Goal: Information Seeking & Learning: Learn about a topic

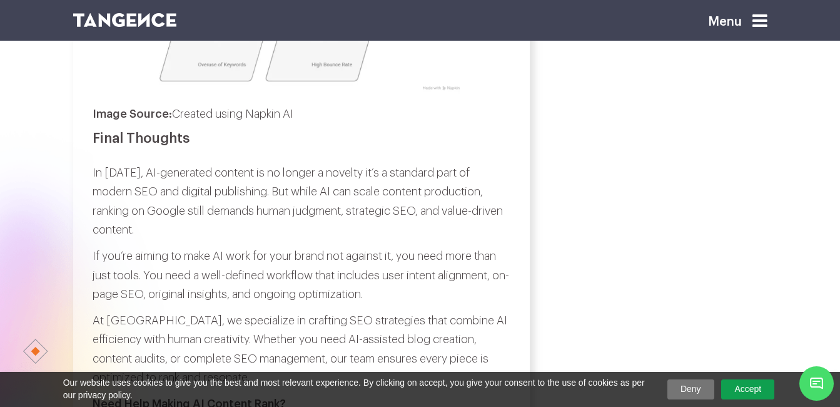
scroll to position [3440, 0]
click at [195, 118] on p "Image Source: Created using Napkin AI" at bounding box center [301, 113] width 417 height 19
click at [310, 116] on p "Image Source: Created using Napkin AI" at bounding box center [301, 113] width 417 height 19
click at [287, 123] on p "Image Source: Created using Napkin AI" at bounding box center [301, 113] width 417 height 19
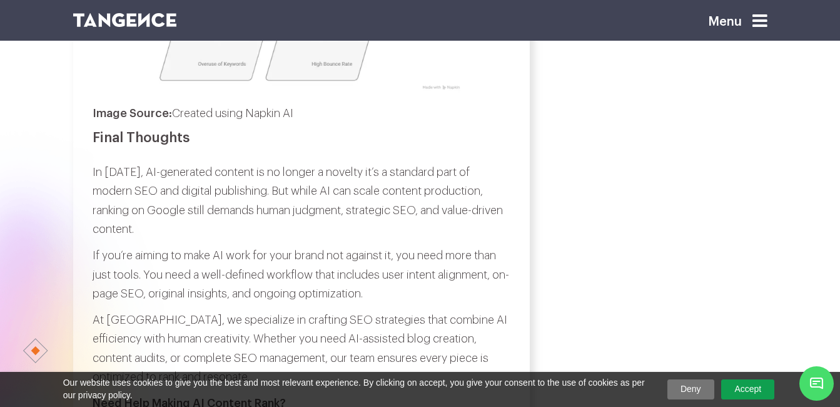
click at [202, 117] on p "Image Source: Created using Napkin AI" at bounding box center [301, 113] width 417 height 19
drag, startPoint x: 202, startPoint y: 117, endPoint x: 306, endPoint y: 121, distance: 103.9
click at [306, 121] on p "Image Source: Created using Napkin AI" at bounding box center [301, 113] width 417 height 19
